Goal: Transaction & Acquisition: Book appointment/travel/reservation

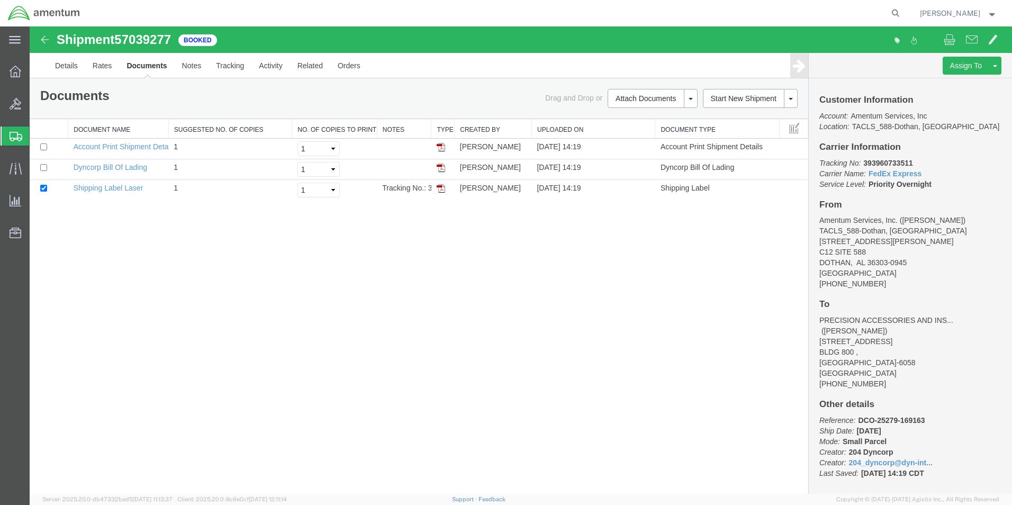
click at [0, 0] on span "Shipment Manager" at bounding box center [0, 0] width 0 height 0
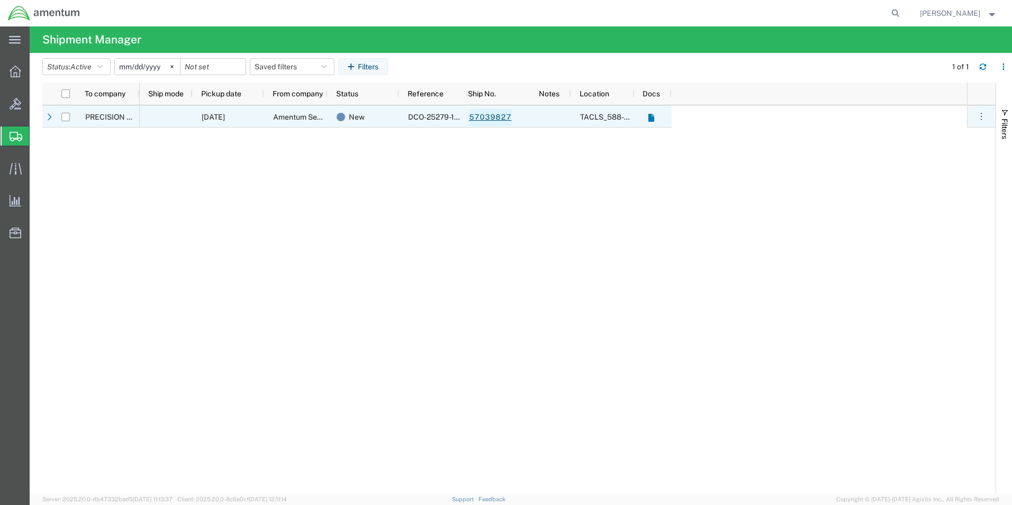
click at [475, 115] on link "57039827" at bounding box center [489, 117] width 43 height 17
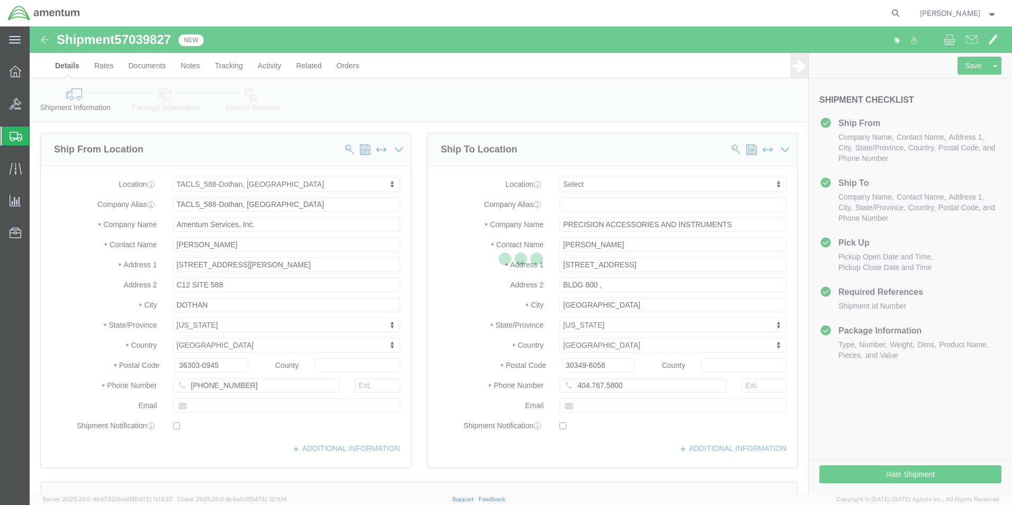
select select "42706"
select select
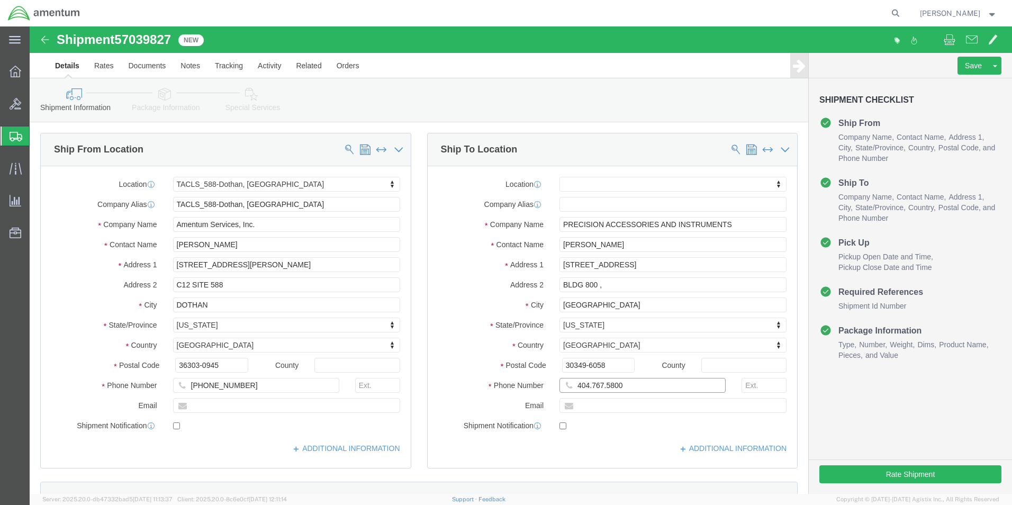
click input "404.767.5800"
type input "404-767-5800"
click button "Rate Shipment"
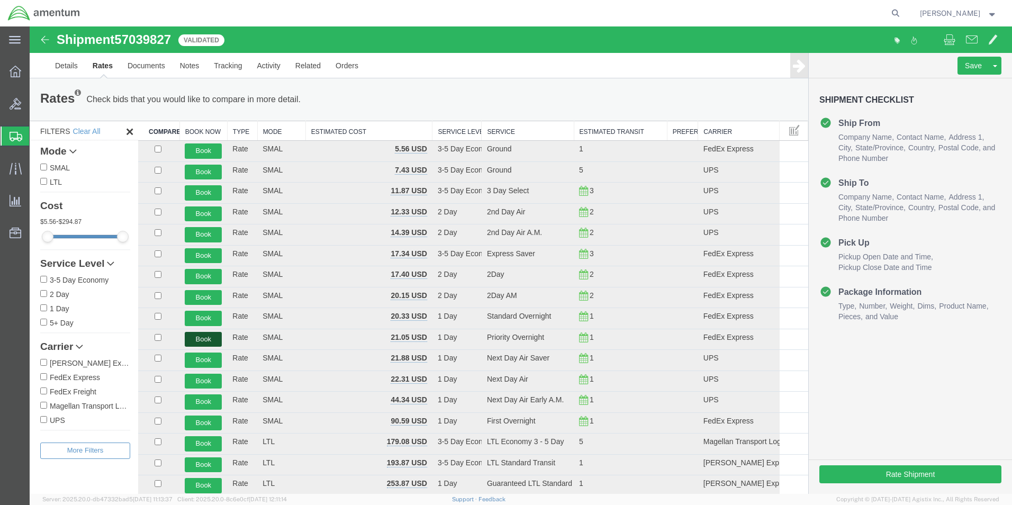
click at [204, 342] on button "Book" at bounding box center [203, 339] width 37 height 15
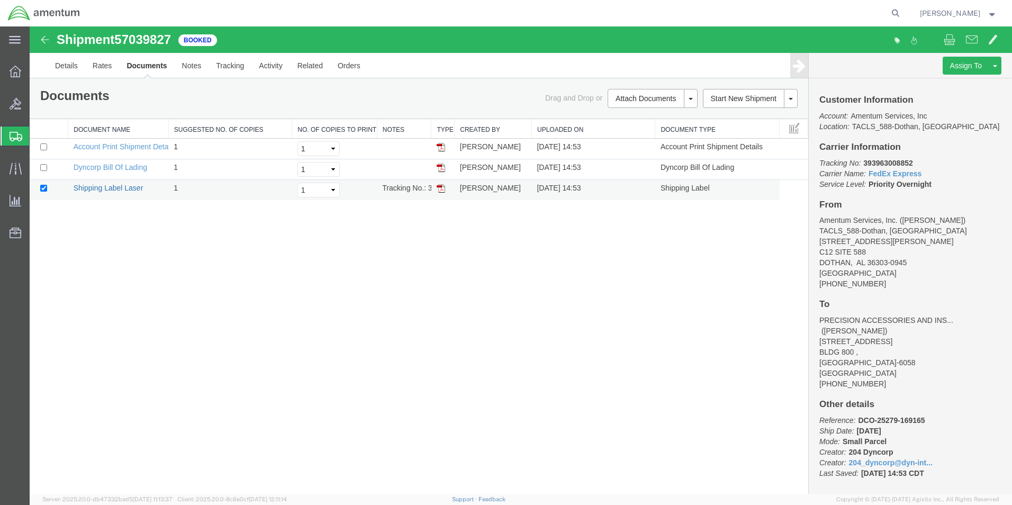
click at [130, 187] on link "Shipping Label Laser" at bounding box center [109, 188] width 70 height 8
click at [937, 8] on span "Marcus McGuire" at bounding box center [950, 13] width 60 height 12
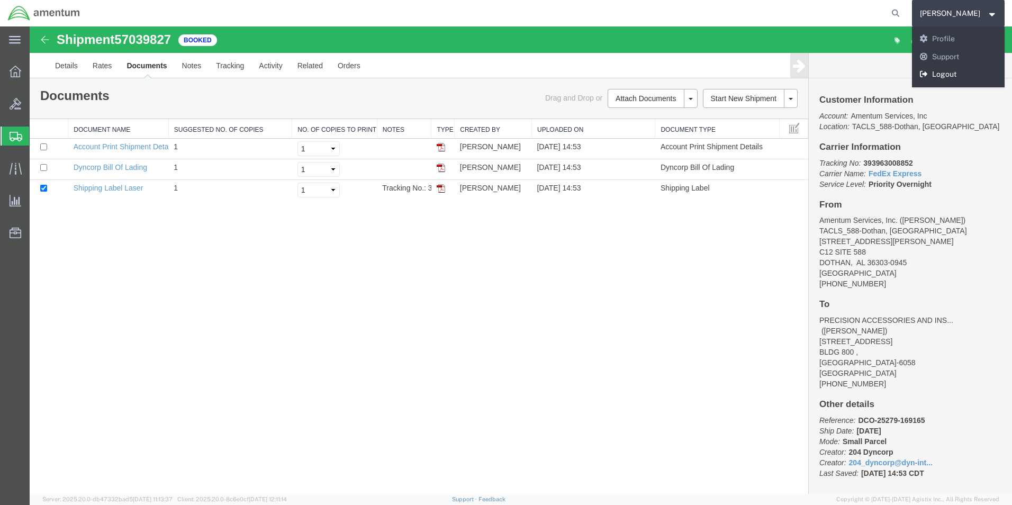
click at [947, 75] on link "Logout" at bounding box center [958, 75] width 93 height 18
